Goal: Task Accomplishment & Management: Complete application form

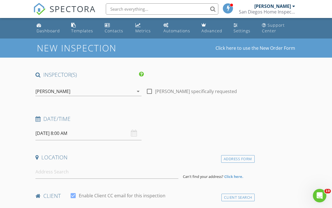
click at [51, 130] on input "08/28/2025 8:00 AM" at bounding box center [88, 134] width 106 height 14
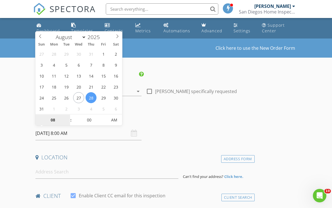
type input "08/29/2025 8:00 AM"
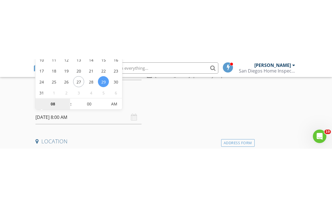
scroll to position [76, 0]
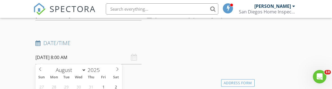
click at [66, 57] on input "08/29/2025 8:00 AM" at bounding box center [88, 58] width 106 height 14
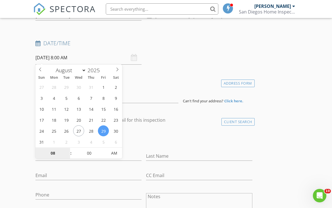
click at [49, 154] on input "08" at bounding box center [52, 153] width 35 height 11
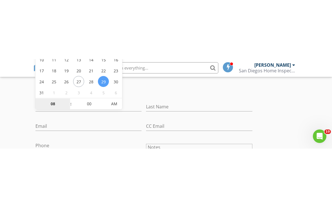
scroll to position [184, 0]
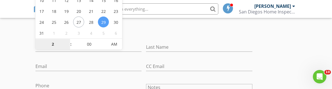
type input "02"
type input "08/29/2025 2:00 PM"
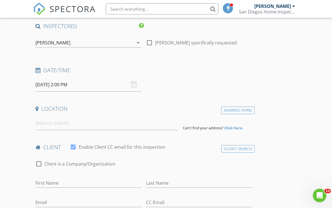
scroll to position [46, 0]
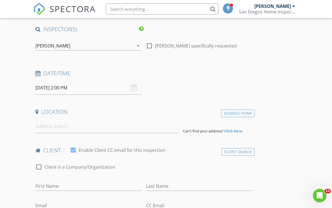
click at [93, 118] on div "Location" at bounding box center [143, 113] width 221 height 11
click at [62, 127] on input at bounding box center [106, 127] width 143 height 14
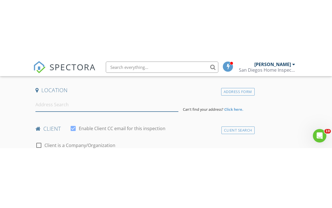
scroll to position [127, 0]
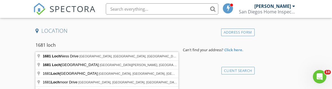
type input "1681 Loch Ness Drive, Fallbrook, CA, USA"
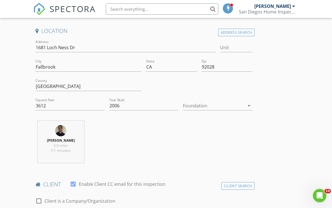
click at [251, 106] on icon "arrow_drop_down" at bounding box center [248, 105] width 7 height 7
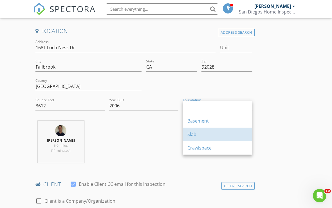
click at [226, 134] on div "Slab" at bounding box center [217, 134] width 60 height 7
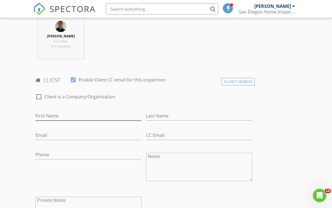
click at [81, 113] on input "First Name" at bounding box center [88, 116] width 106 height 9
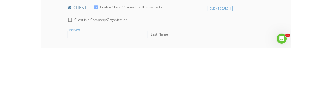
scroll to position [301, 0]
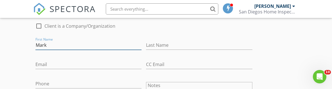
type input "Mark"
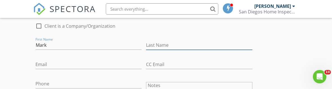
click at [184, 46] on input "Last Name" at bounding box center [199, 45] width 106 height 9
type input "Wallag"
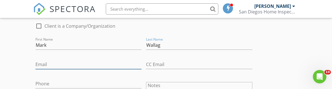
click at [107, 63] on input "Email" at bounding box center [88, 64] width 106 height 9
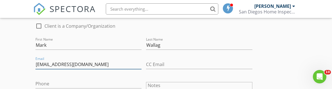
type input "Mmwallag@gmail.com"
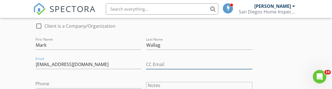
click at [179, 66] on input "CC Email" at bounding box center [199, 64] width 106 height 9
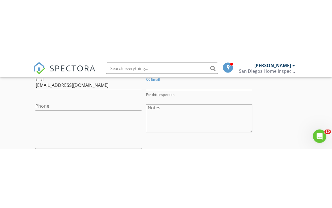
scroll to position [341, 0]
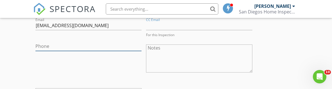
click at [105, 42] on input "Phone" at bounding box center [88, 46] width 106 height 9
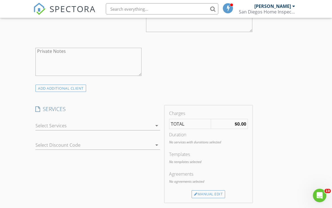
scroll to position [380, 0]
type input "313-701-7515"
click at [156, 127] on icon "arrow_drop_down" at bounding box center [156, 125] width 7 height 7
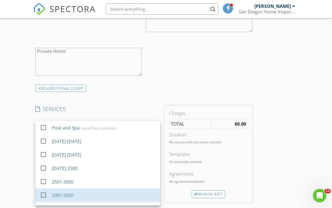
click at [92, 194] on div "3001-3500" at bounding box center [104, 195] width 104 height 11
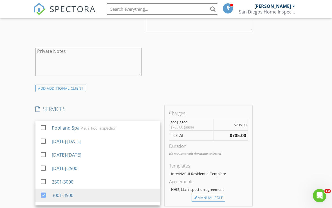
click at [240, 135] on strong "$705.00" at bounding box center [237, 135] width 17 height 6
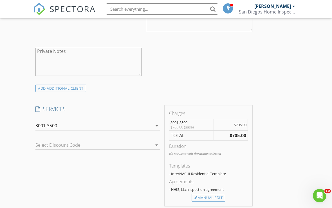
click at [116, 96] on div "INSPECTOR(S) check_box Rich Gaines PRIMARY Rich Gaines arrow_drop_down check_bo…" at bounding box center [143, 137] width 221 height 893
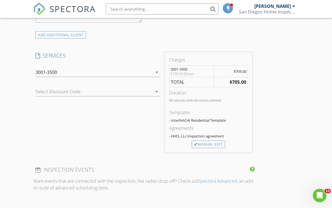
scroll to position [433, 0]
click at [219, 145] on div "Manual Edit" at bounding box center [207, 145] width 33 height 8
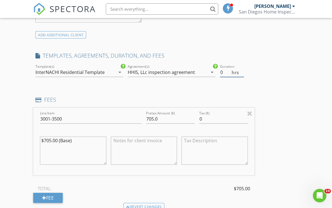
click at [224, 73] on input "0" at bounding box center [232, 72] width 24 height 9
type input "2.5"
click at [216, 120] on input "0" at bounding box center [223, 118] width 49 height 9
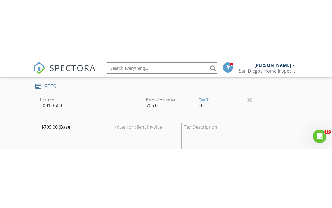
scroll to position [506, 0]
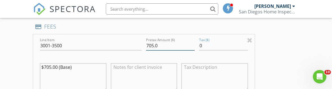
click at [177, 44] on input "705.0" at bounding box center [170, 45] width 49 height 9
type input "7"
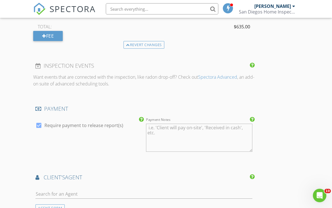
scroll to position [603, 0]
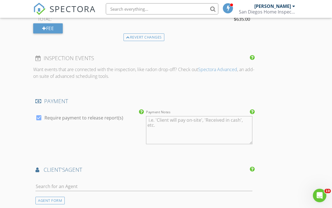
type input "635"
click at [232, 124] on textarea "Payment Notes" at bounding box center [199, 130] width 106 height 28
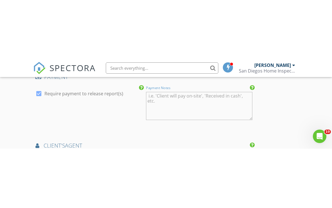
scroll to position [687, 0]
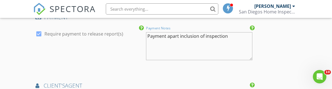
click at [176, 36] on textarea "Payment apart inclusion of inspection" at bounding box center [199, 46] width 106 height 28
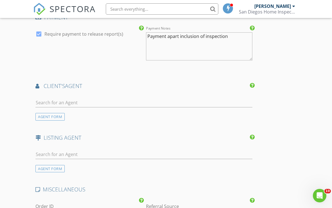
click at [176, 36] on textarea "Payment apart inclusion of inspection" at bounding box center [199, 46] width 106 height 28
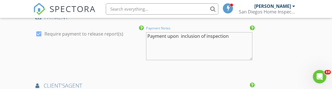
click at [231, 37] on textarea "Payment upon inclusion of inspection" at bounding box center [199, 46] width 106 height 28
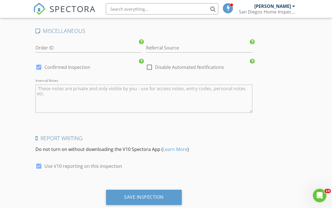
scroll to position [857, 0]
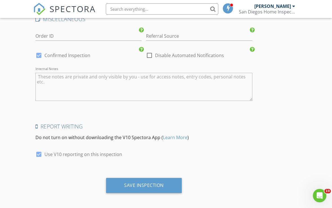
type textarea "Payment upon inclusion of inspection with a check, cash, check, Zelle, or Venmo…"
click at [154, 183] on div "Save Inspection" at bounding box center [144, 186] width 40 height 6
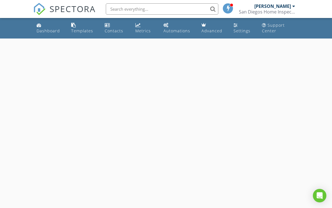
select select "7"
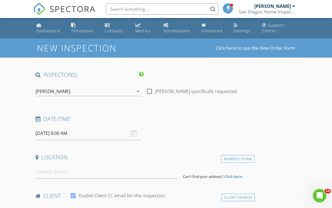
click at [46, 135] on input "08/28/2025 8:00 AM" at bounding box center [88, 134] width 106 height 14
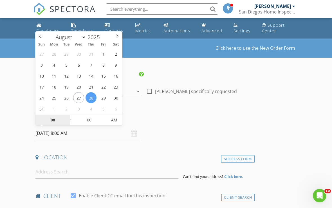
type input "08/29/2025 8:00 AM"
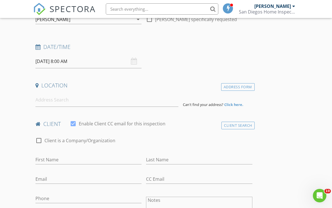
scroll to position [72, 0]
click at [65, 63] on input "08/29/2025 8:00 AM" at bounding box center [88, 62] width 106 height 14
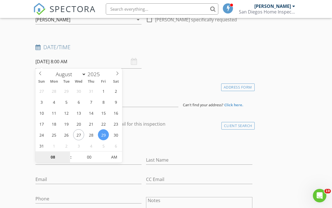
click at [52, 157] on input "08" at bounding box center [52, 157] width 35 height 11
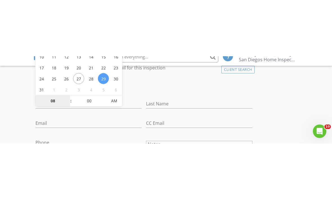
scroll to position [184, 0]
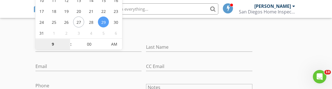
type input "09"
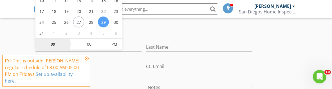
type input "[DATE] 9:00 AM"
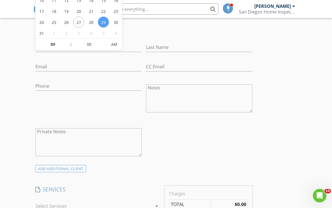
click at [202, 151] on div "check_box_outline_blank Client is a Company/Organization First Name Last Name E…" at bounding box center [143, 92] width 221 height 146
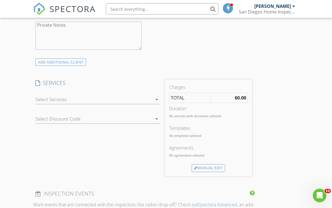
scroll to position [297, 0]
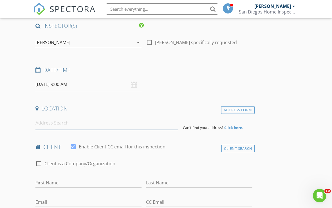
click at [144, 124] on input at bounding box center [106, 123] width 143 height 14
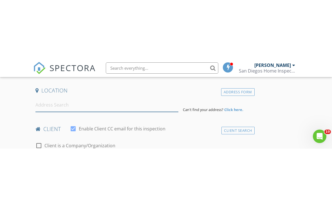
scroll to position [127, 0]
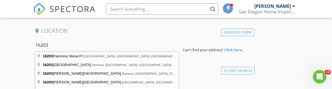
type input "16203 Scarbery Road, Ramona, CA, USA"
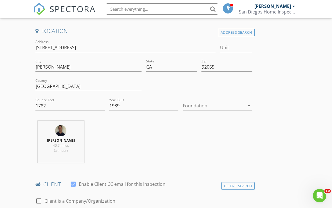
click at [245, 105] on div "arrow_drop_down" at bounding box center [248, 105] width 8 height 7
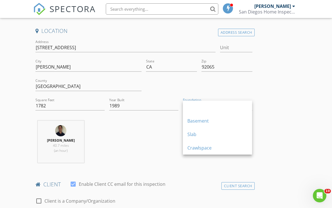
click at [205, 137] on div "Slab" at bounding box center [217, 134] width 60 height 7
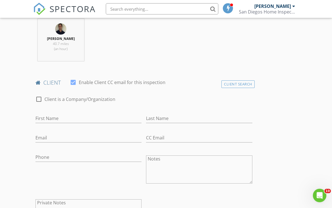
scroll to position [232, 0]
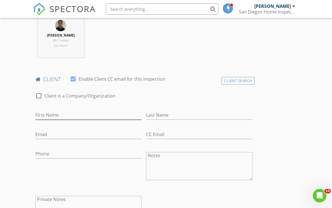
click at [77, 113] on input "First Name" at bounding box center [88, 115] width 106 height 9
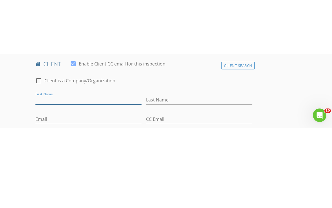
scroll to position [301, 0]
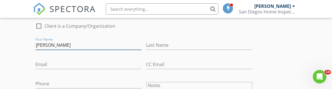
type input "[PERSON_NAME]"
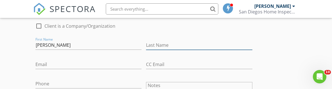
click at [183, 48] on input "Last Name" at bounding box center [199, 45] width 106 height 9
type input "[PERSON_NAME]"
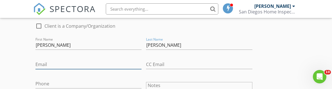
click at [76, 62] on input "Email" at bounding box center [88, 64] width 106 height 9
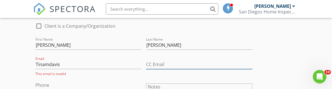
click at [168, 63] on input "CC Email" at bounding box center [199, 64] width 106 height 9
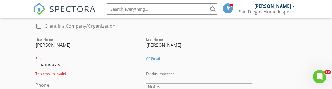
click at [93, 66] on input "Tinamdavis" at bounding box center [88, 64] width 106 height 9
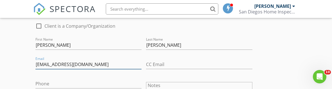
type input "Tinamdavis@yahoo.com"
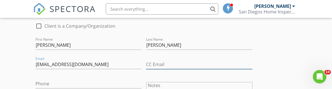
click at [165, 67] on input "CC Email" at bounding box center [199, 64] width 106 height 9
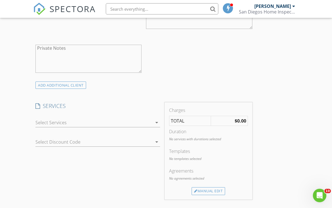
scroll to position [417, 0]
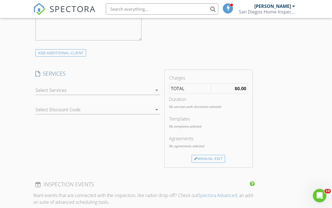
type input "[EMAIL_ADDRESS][DOMAIN_NAME]"
click at [155, 87] on icon "arrow_drop_down" at bounding box center [156, 90] width 7 height 7
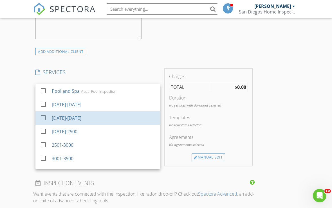
click at [76, 118] on div "[DATE]-[DATE]" at bounding box center [104, 117] width 104 height 11
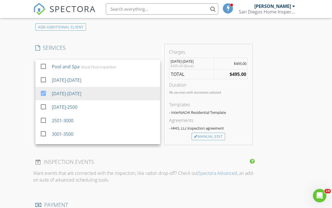
scroll to position [0, 0]
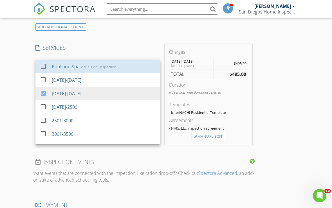
click at [43, 69] on div at bounding box center [44, 67] width 10 height 10
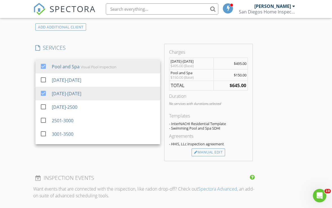
click at [292, 113] on div "INSPECTOR(S) check_box Rich Gaines PRIMARY Rich Gaines arrow_drop_down check_bo…" at bounding box center [165, 100] width 265 height 941
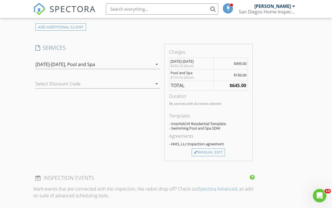
click at [156, 85] on icon "arrow_drop_down" at bounding box center [156, 83] width 7 height 7
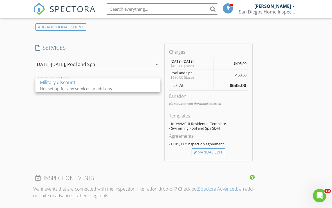
click at [271, 93] on div "INSPECTOR(S) check_box Rich Gaines PRIMARY Rich Gaines arrow_drop_down check_bo…" at bounding box center [165, 100] width 265 height 941
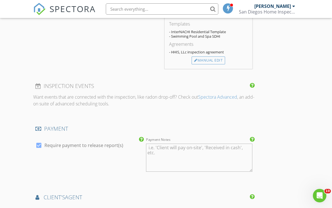
click at [217, 152] on textarea "Payment Notes" at bounding box center [199, 158] width 106 height 28
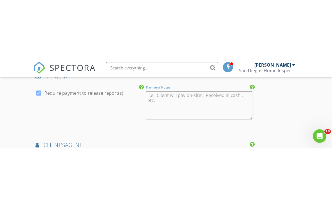
scroll to position [645, 0]
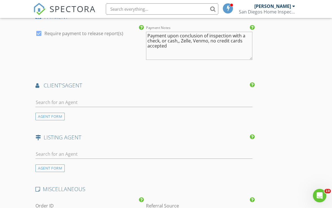
type textarea "Payment upon conclusion of inspection with a check, or cash,, Zelle, Venmo, no …"
click at [62, 101] on input "text" at bounding box center [143, 102] width 217 height 9
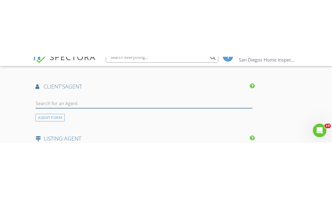
scroll to position [701, 0]
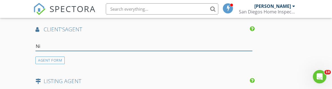
type input "Nic"
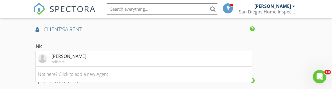
click at [94, 59] on li "Nicole Turner sellstate" at bounding box center [144, 59] width 216 height 16
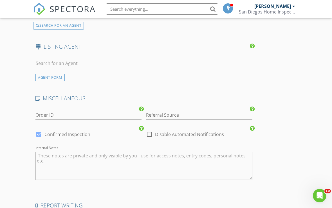
scroll to position [944, 0]
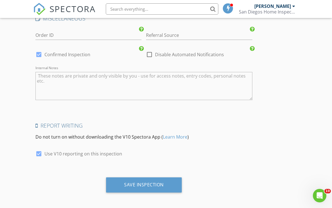
click at [157, 184] on div "Save Inspection" at bounding box center [144, 185] width 40 height 6
